Goal: Check status: Check status

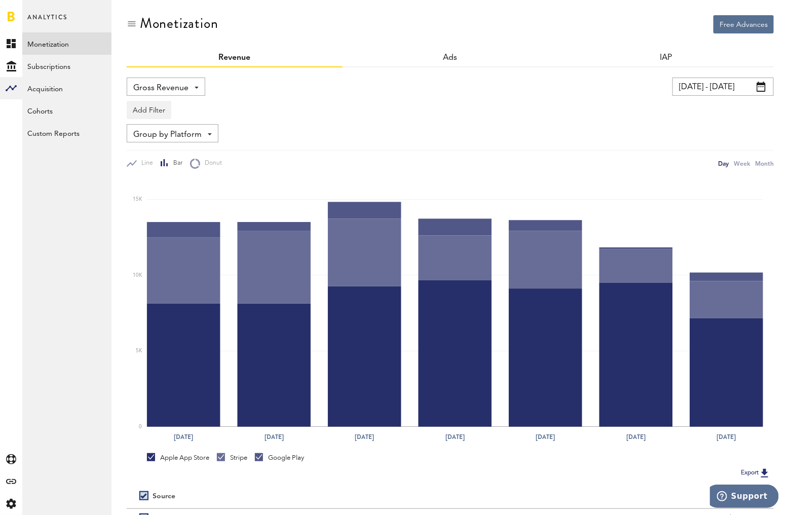
click at [190, 93] on div "Gross Revenue Net Revenue Gross Revenue Profit" at bounding box center [166, 86] width 79 height 18
click at [68, 62] on link "Subscriptions" at bounding box center [66, 66] width 89 height 22
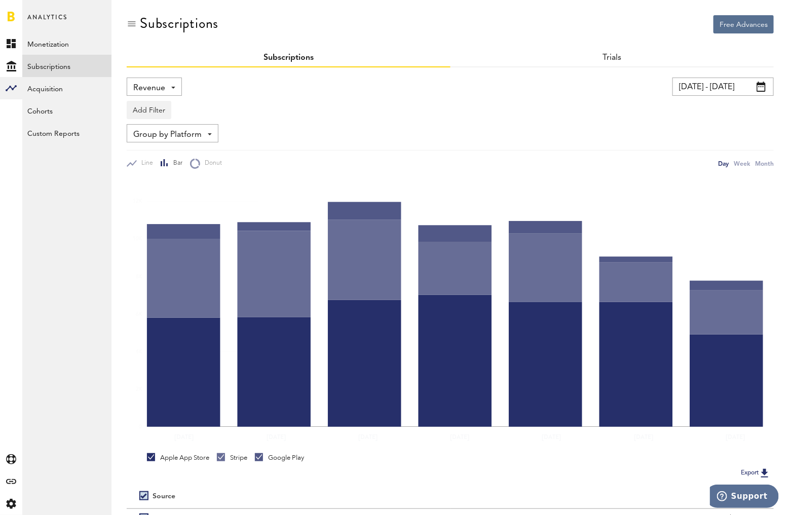
click at [168, 81] on div "Revenue Revenue MRR Actives Trial Status Billing Retries New Subscriptions Rene…" at bounding box center [154, 86] width 55 height 18
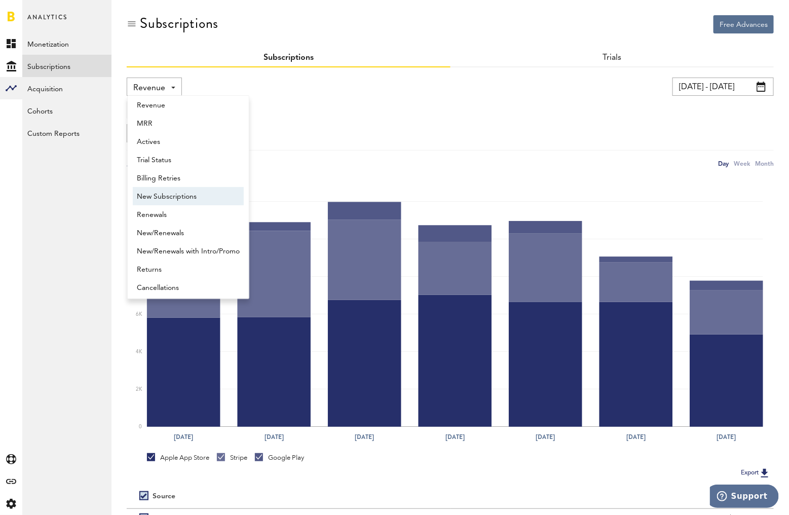
click at [199, 198] on span "New Subscriptions" at bounding box center [188, 196] width 103 height 17
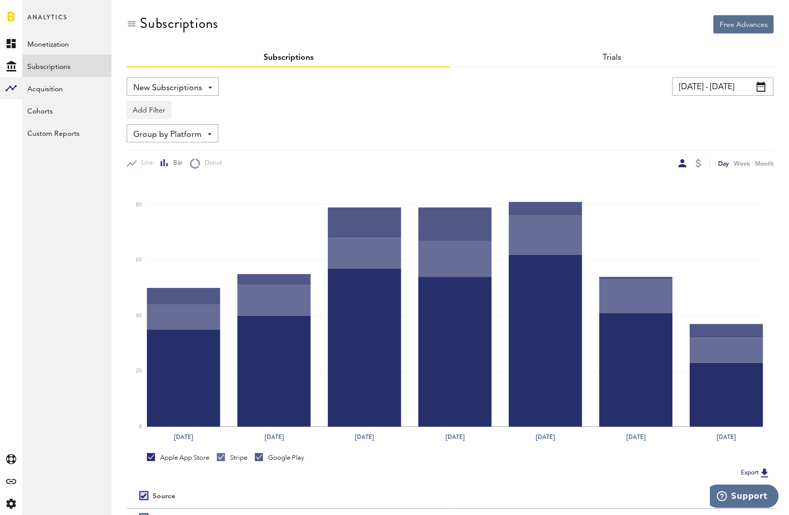
click at [690, 85] on input "[DATE] - [DATE]" at bounding box center [722, 86] width 101 height 18
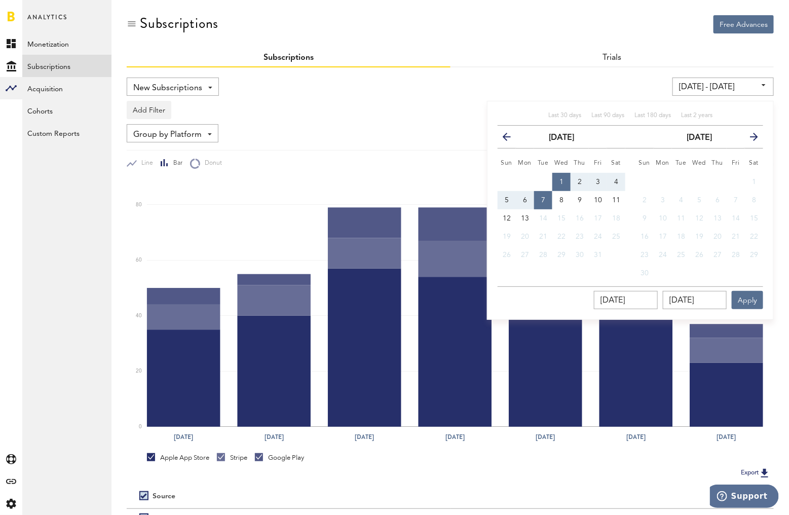
click at [560, 175] on button "1" at bounding box center [561, 182] width 18 height 18
type input "[DATE] - [DATE]"
type input "[DATE]"
click at [529, 213] on button "13" at bounding box center [525, 218] width 18 height 18
type input "[DATE] - [DATE]"
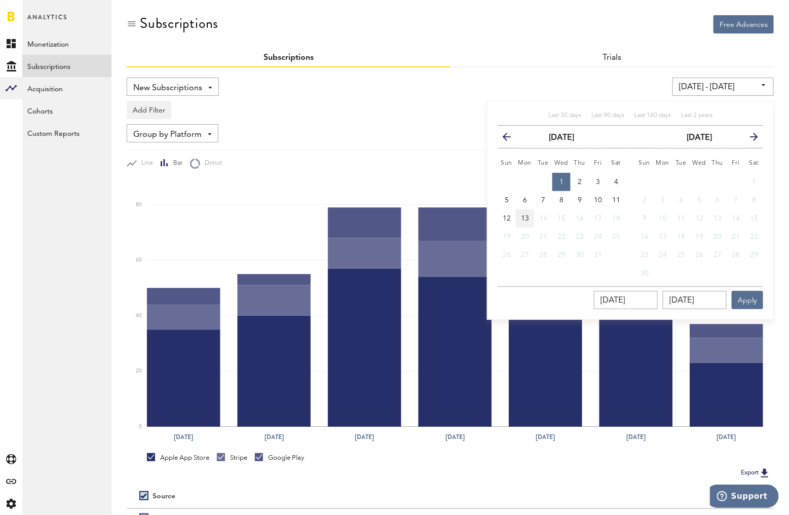
type input "[DATE]"
click at [739, 309] on div "Last 30 days Last 90 days Last 180 days Last 2 years previous [DATE] next Sun M…" at bounding box center [630, 210] width 287 height 219
click at [751, 296] on button "Apply" at bounding box center [746, 300] width 31 height 18
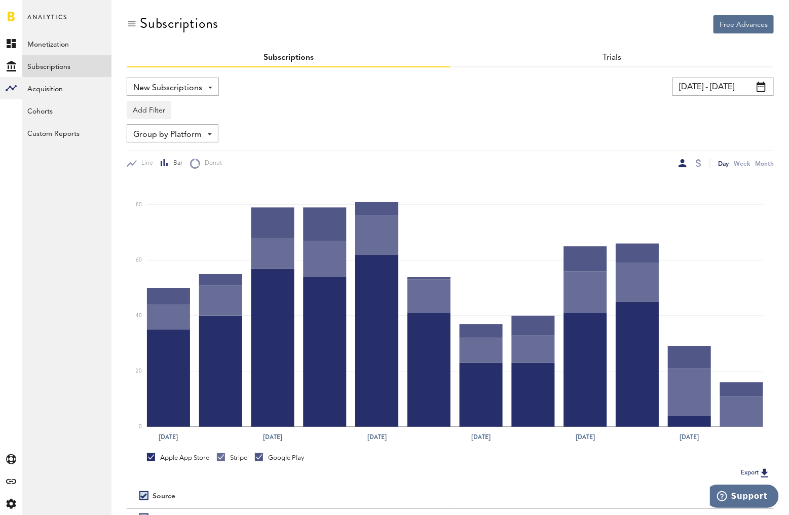
click at [567, 134] on div "Group by Platform Group by Platform Group by App Group by Subscription Group by…" at bounding box center [450, 133] width 647 height 18
